Goal: Information Seeking & Learning: Learn about a topic

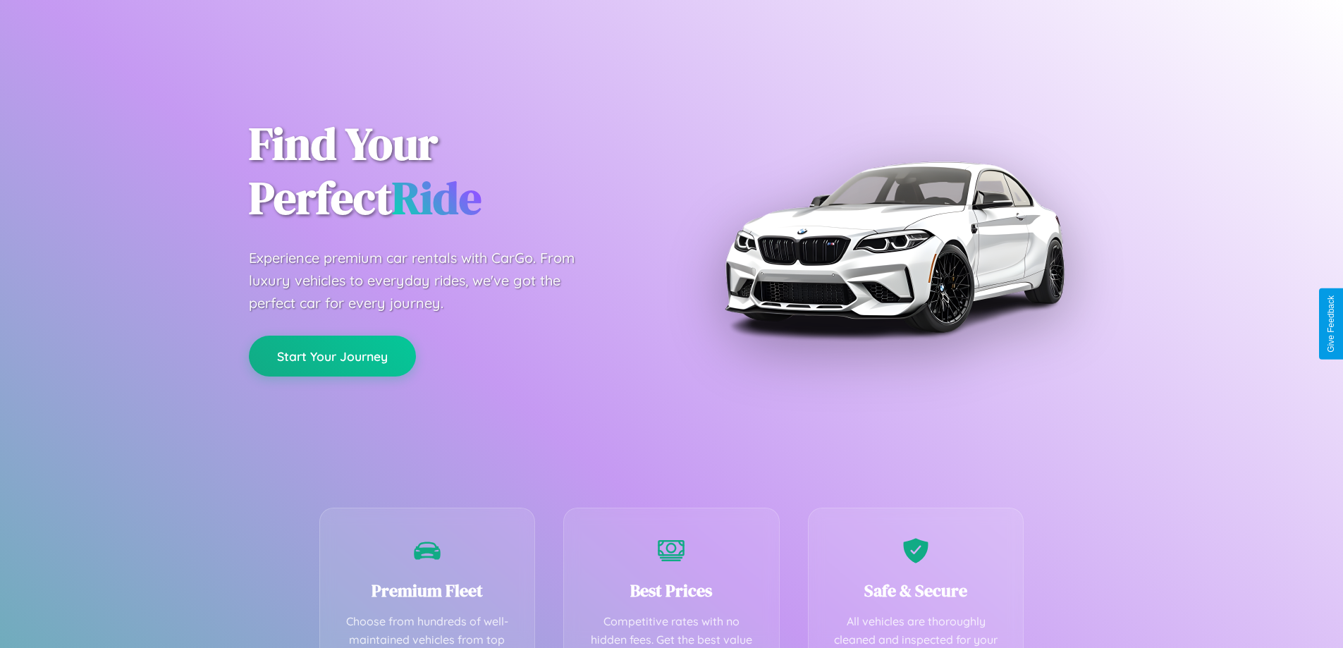
scroll to position [411, 0]
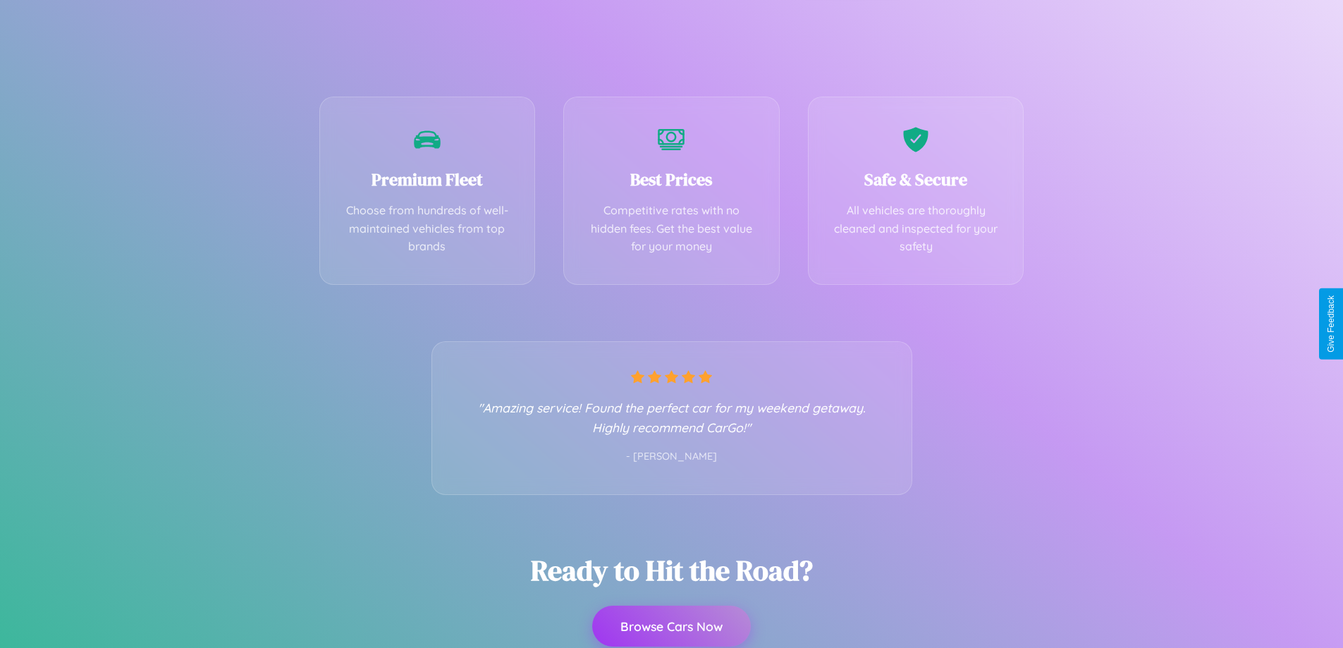
click at [671, 626] on button "Browse Cars Now" at bounding box center [671, 626] width 159 height 41
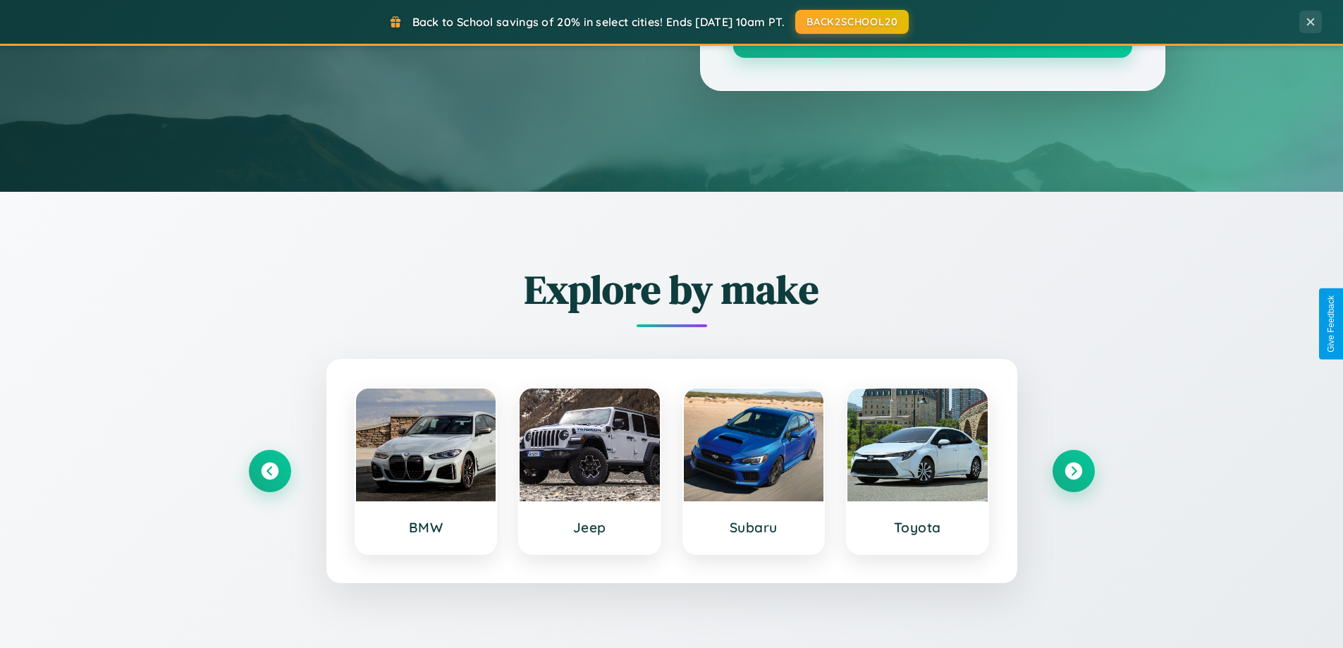
scroll to position [970, 0]
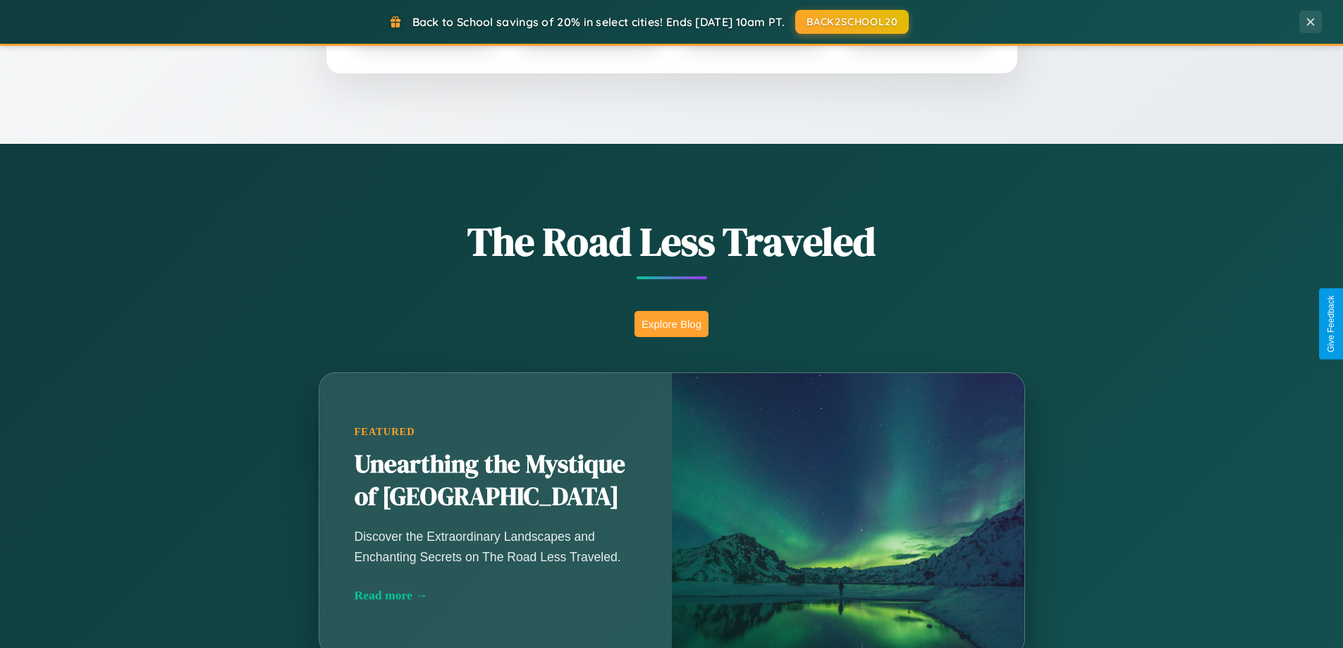
click at [671, 324] on button "Explore Blog" at bounding box center [672, 324] width 74 height 26
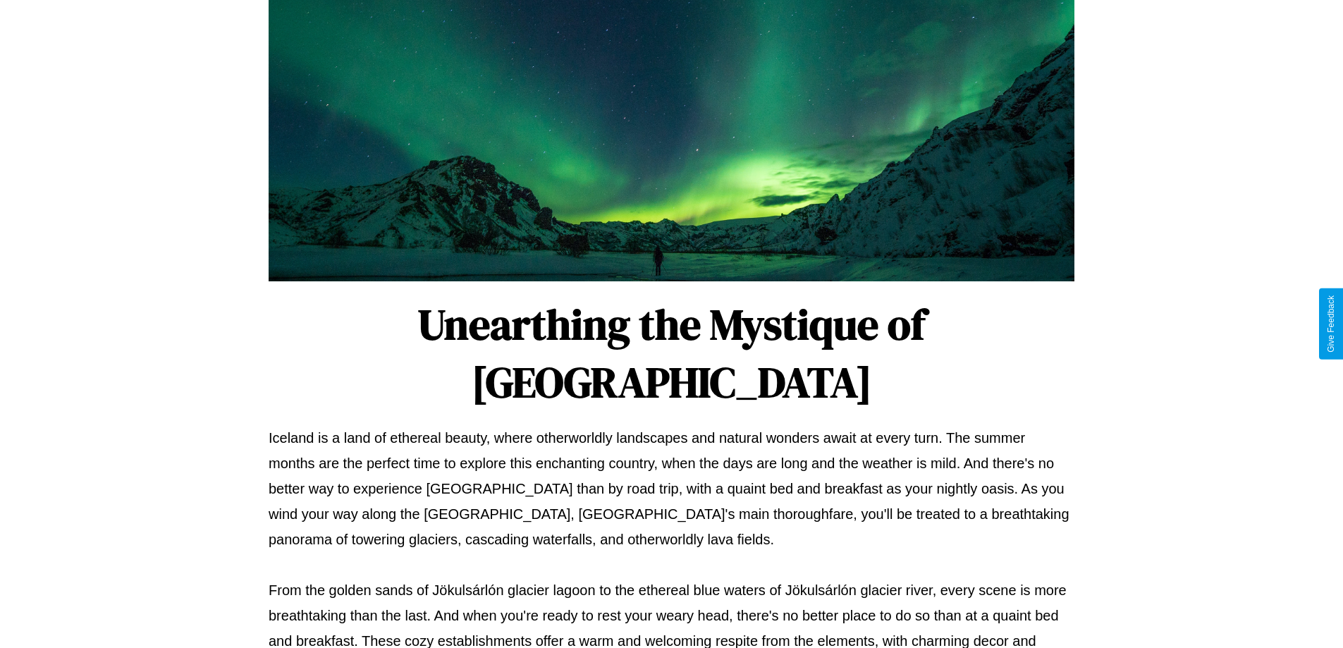
scroll to position [456, 0]
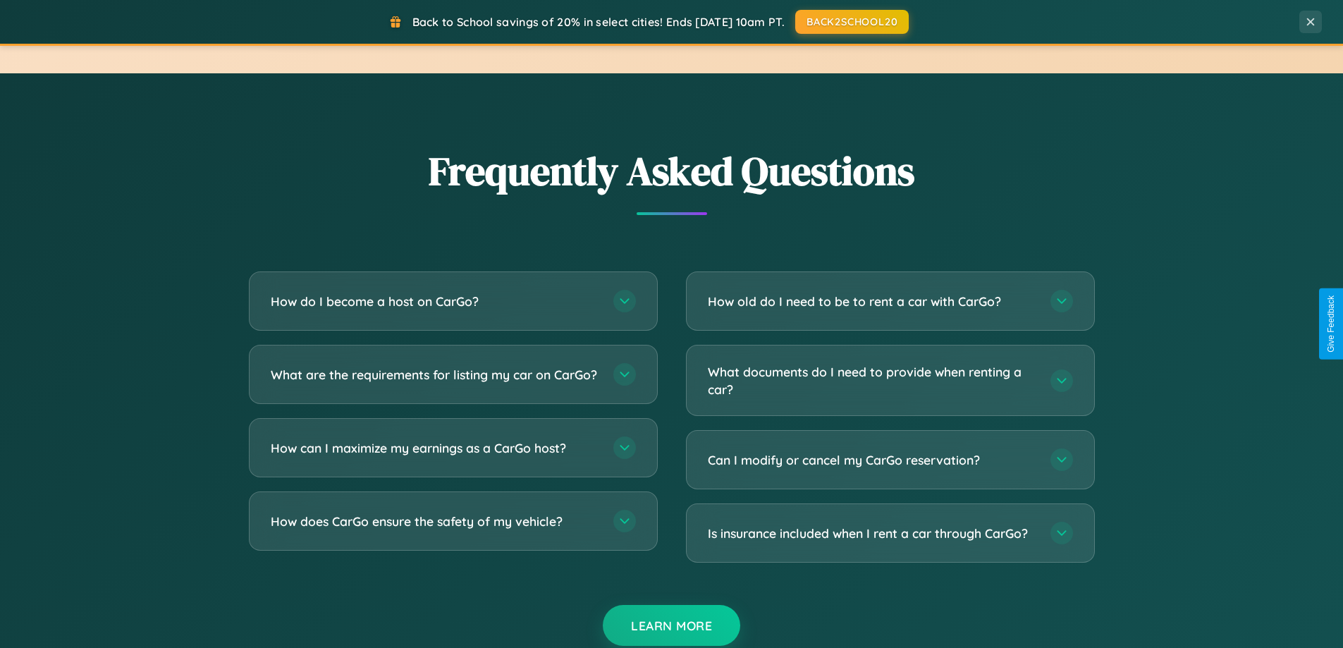
scroll to position [2713, 0]
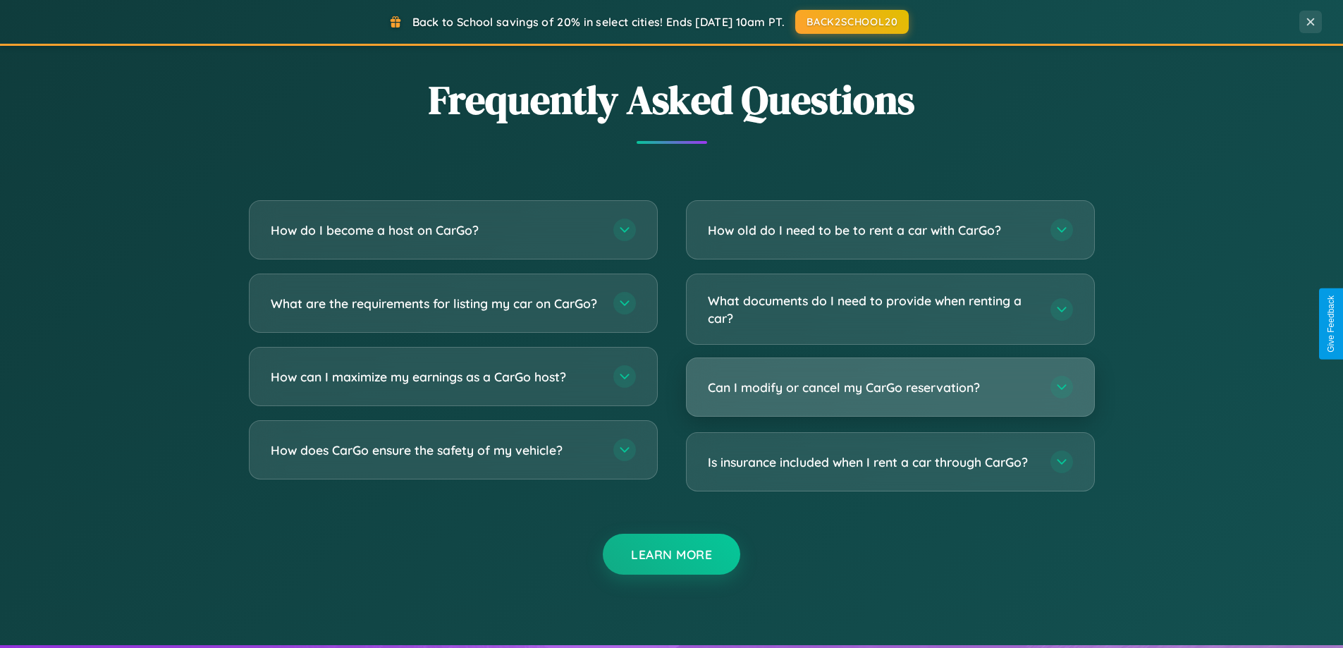
click at [890, 387] on h3 "Can I modify or cancel my CarGo reservation?" at bounding box center [872, 388] width 329 height 18
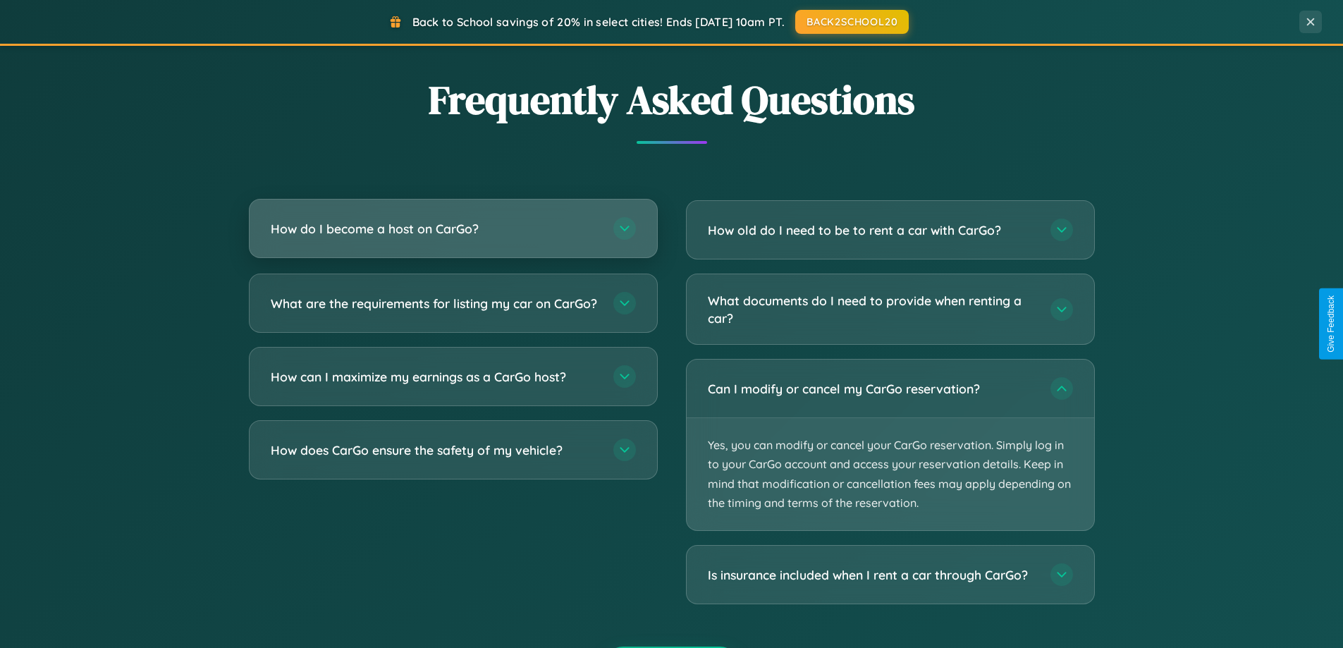
click at [453, 229] on h3 "How do I become a host on CarGo?" at bounding box center [435, 229] width 329 height 18
